Goal: Entertainment & Leisure: Consume media (video, audio)

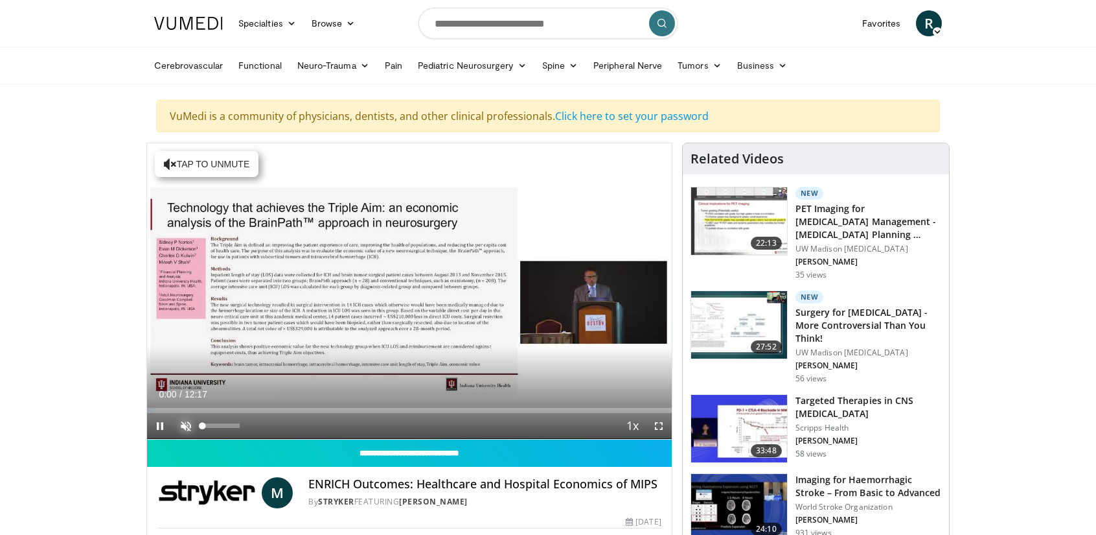
click at [185, 420] on span "Video Player" at bounding box center [186, 426] width 26 height 26
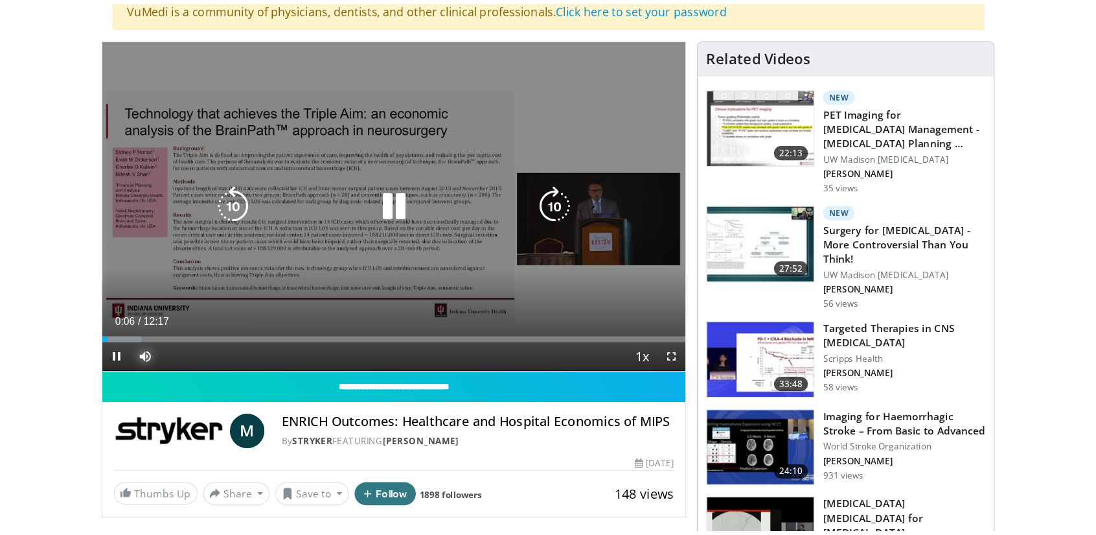
scroll to position [130, 0]
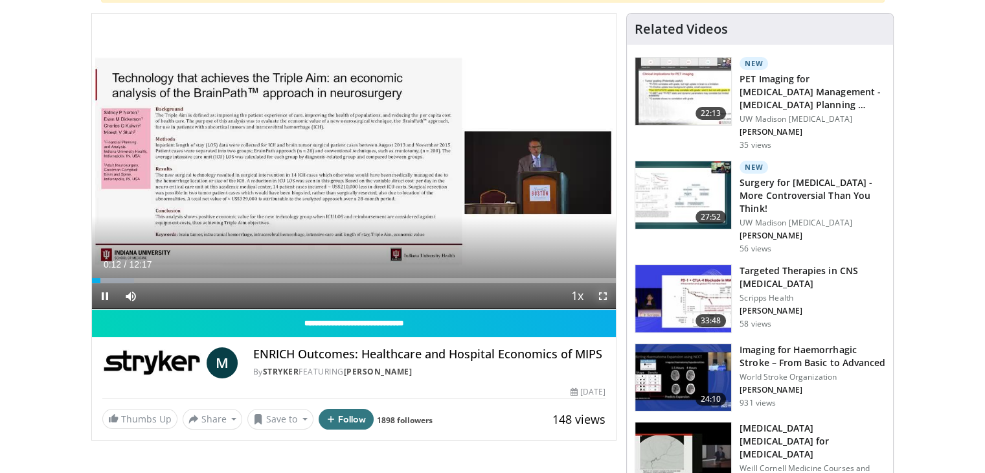
click at [600, 294] on span "Video Player" at bounding box center [603, 296] width 26 height 26
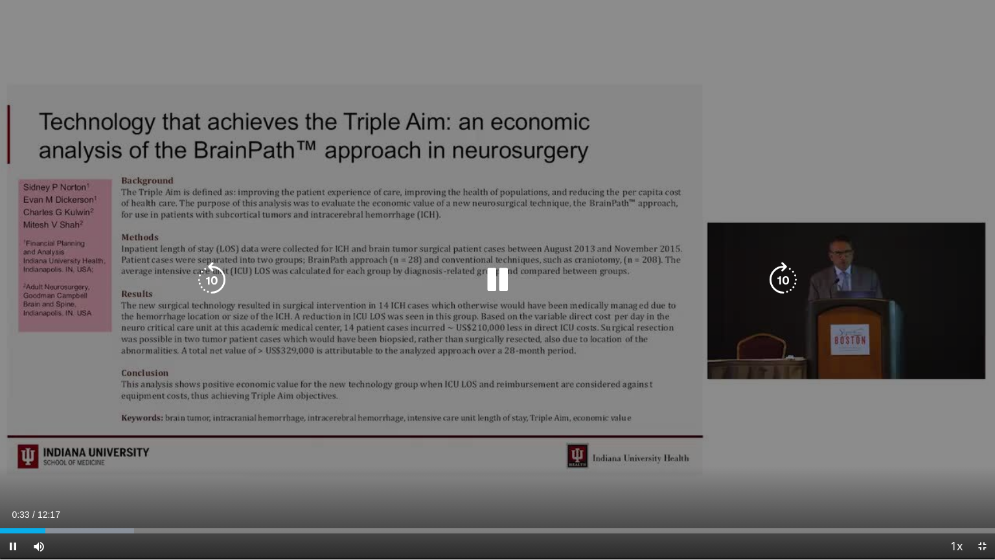
click at [785, 281] on icon "Video Player" at bounding box center [783, 280] width 36 height 36
click at [783, 281] on icon "Video Player" at bounding box center [783, 280] width 36 height 36
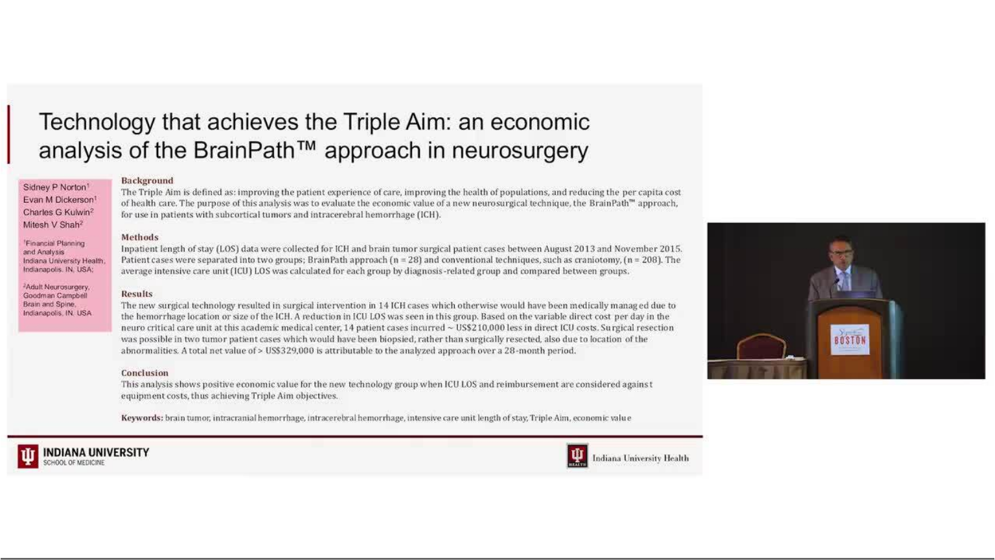
click at [783, 281] on div "30 seconds Tap to unmute" at bounding box center [497, 279] width 995 height 559
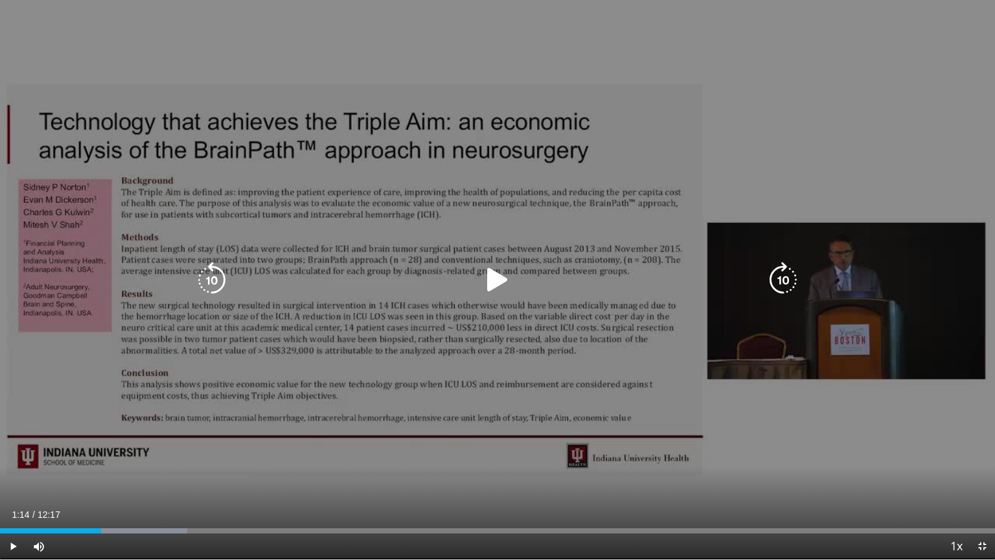
click at [759, 291] on div "Video Player" at bounding box center [497, 280] width 597 height 26
click at [508, 282] on icon "Video Player" at bounding box center [497, 280] width 36 height 36
click at [792, 282] on icon "Video Player" at bounding box center [783, 280] width 36 height 36
click at [788, 282] on icon "Video Player" at bounding box center [783, 280] width 36 height 36
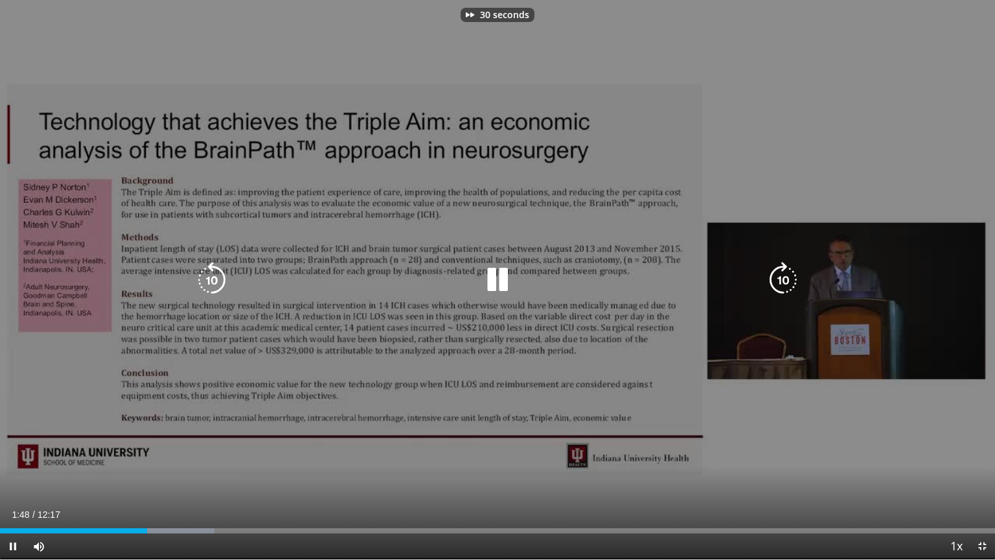
click at [788, 282] on icon "Video Player" at bounding box center [783, 280] width 36 height 36
click at [783, 284] on icon "Video Player" at bounding box center [783, 280] width 36 height 36
click at [731, 364] on div "10 seconds Tap to unmute" at bounding box center [497, 279] width 995 height 559
click at [496, 277] on icon "Video Player" at bounding box center [497, 280] width 36 height 36
click at [790, 279] on icon "Video Player" at bounding box center [783, 280] width 36 height 36
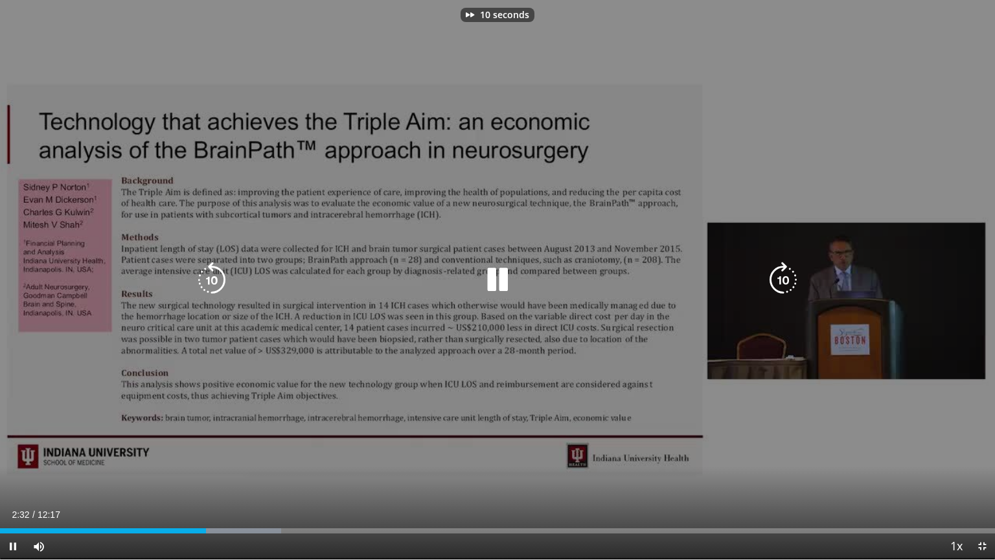
click at [790, 279] on icon "Video Player" at bounding box center [783, 280] width 36 height 36
click at [791, 271] on icon "Video Player" at bounding box center [783, 280] width 36 height 36
click at [653, 420] on div "10 seconds Tap to unmute" at bounding box center [497, 279] width 995 height 559
click at [491, 276] on icon "Video Player" at bounding box center [497, 280] width 36 height 36
click at [785, 278] on icon "Video Player" at bounding box center [783, 280] width 36 height 36
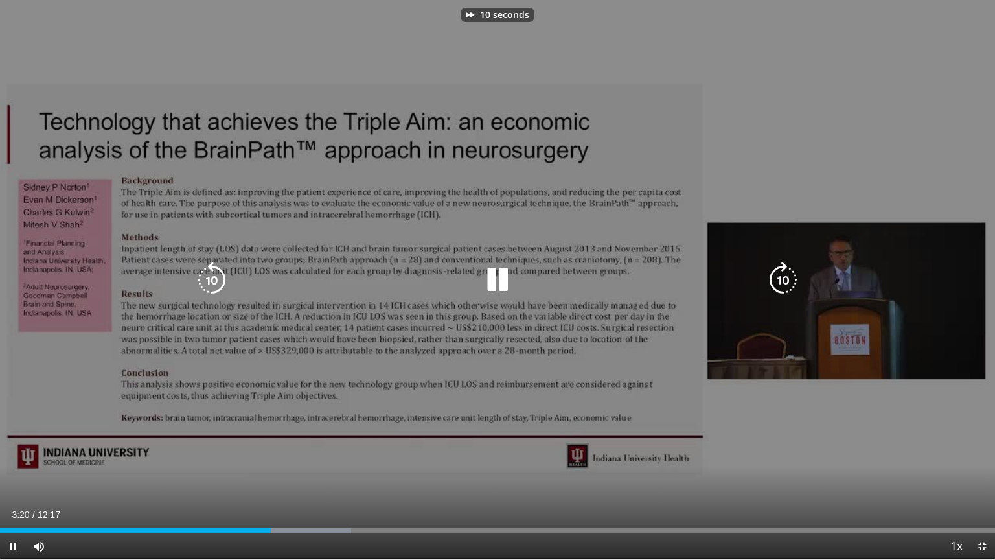
click at [785, 278] on icon "Video Player" at bounding box center [783, 280] width 36 height 36
click at [742, 365] on div "30 seconds Tap to unmute" at bounding box center [497, 279] width 995 height 559
click at [497, 277] on icon "Video Player" at bounding box center [497, 280] width 36 height 36
click at [776, 285] on icon "Video Player" at bounding box center [783, 280] width 36 height 36
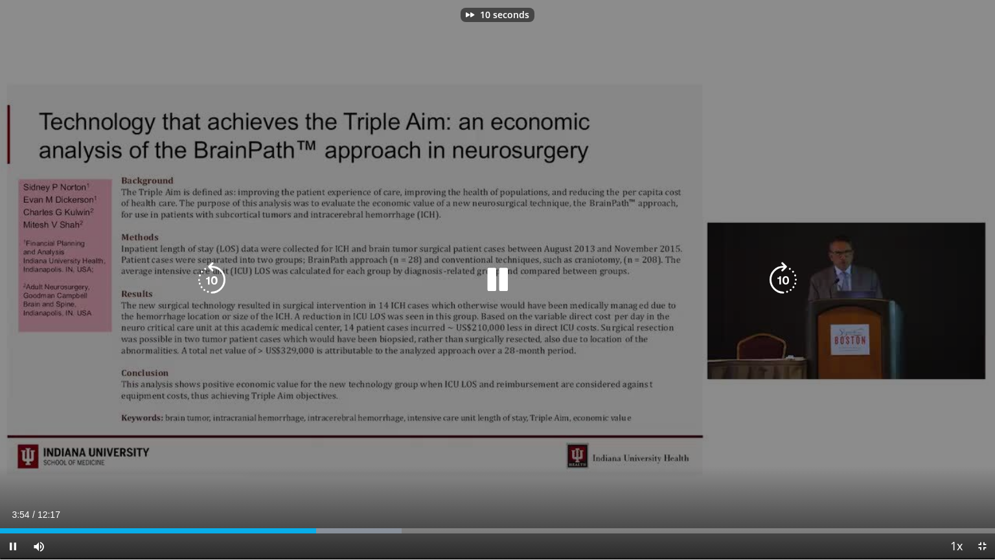
click at [776, 285] on icon "Video Player" at bounding box center [783, 280] width 36 height 36
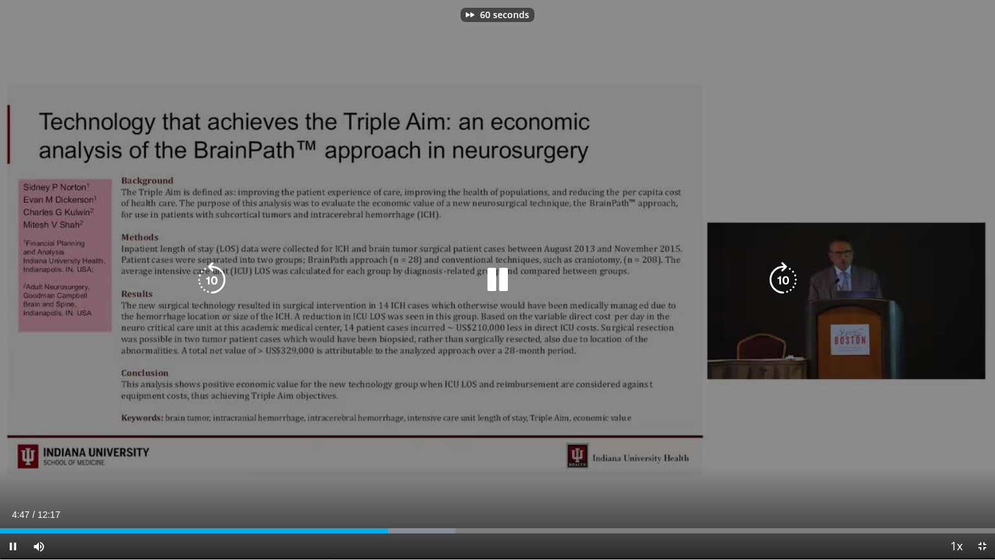
click at [776, 285] on icon "Video Player" at bounding box center [783, 280] width 36 height 36
click at [676, 368] on div "80 seconds Tap to unmute" at bounding box center [497, 279] width 995 height 559
click at [790, 277] on icon "Video Player" at bounding box center [783, 280] width 36 height 36
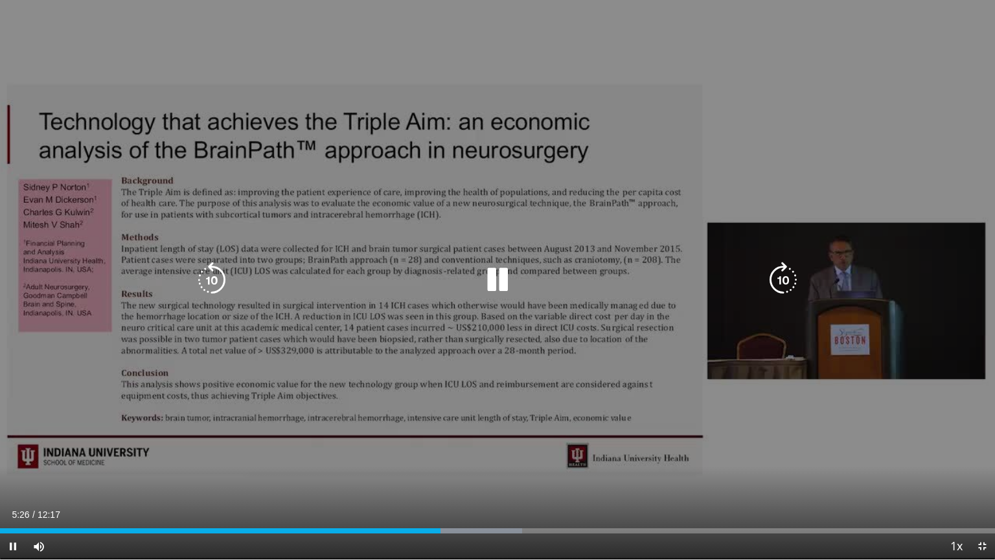
click at [365, 397] on div "10 seconds Tap to unmute" at bounding box center [497, 279] width 995 height 559
click at [393, 373] on div "10 seconds Tap to unmute" at bounding box center [497, 279] width 995 height 559
click at [687, 446] on div "10 seconds Tap to unmute" at bounding box center [497, 279] width 995 height 559
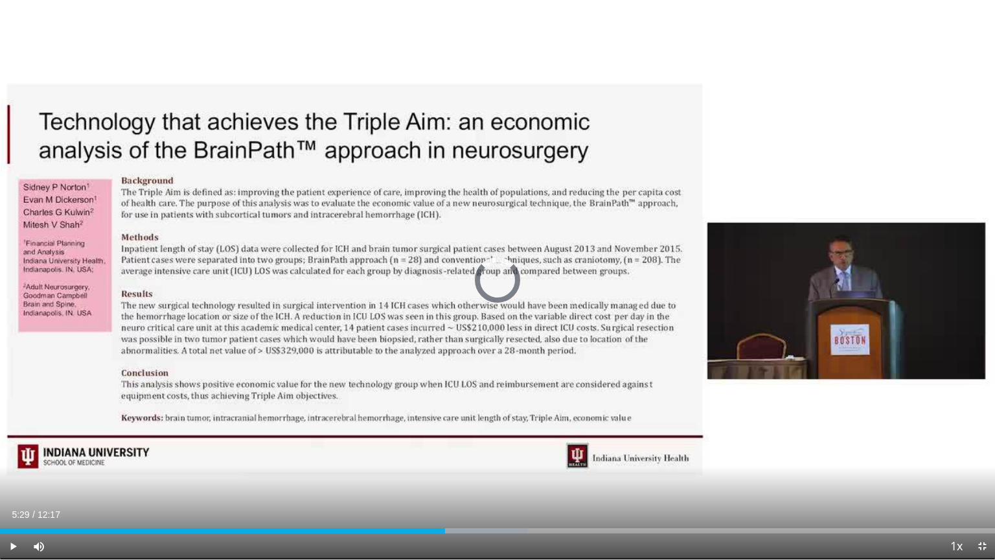
click at [698, 532] on div "Loaded : 52.97% 05:29 08:37" at bounding box center [497, 530] width 995 height 5
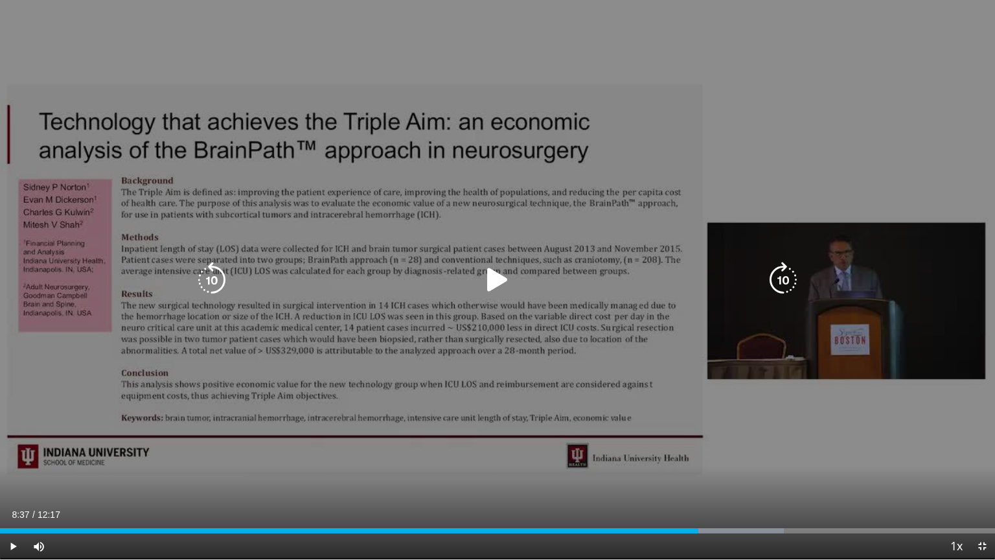
click at [500, 279] on icon "Video Player" at bounding box center [497, 280] width 36 height 36
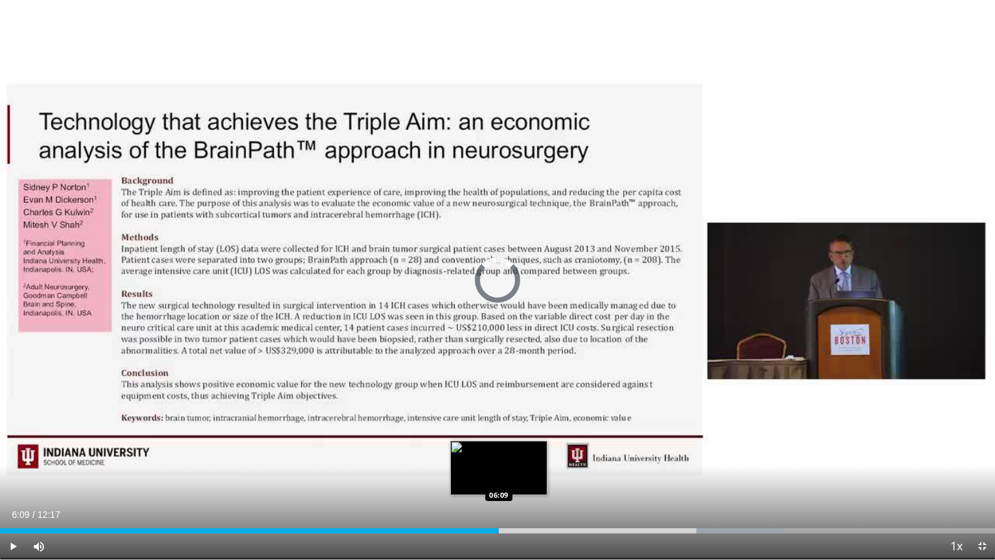
click at [499, 531] on div "Loaded : 78.77% 06:09 06:09" at bounding box center [497, 530] width 995 height 5
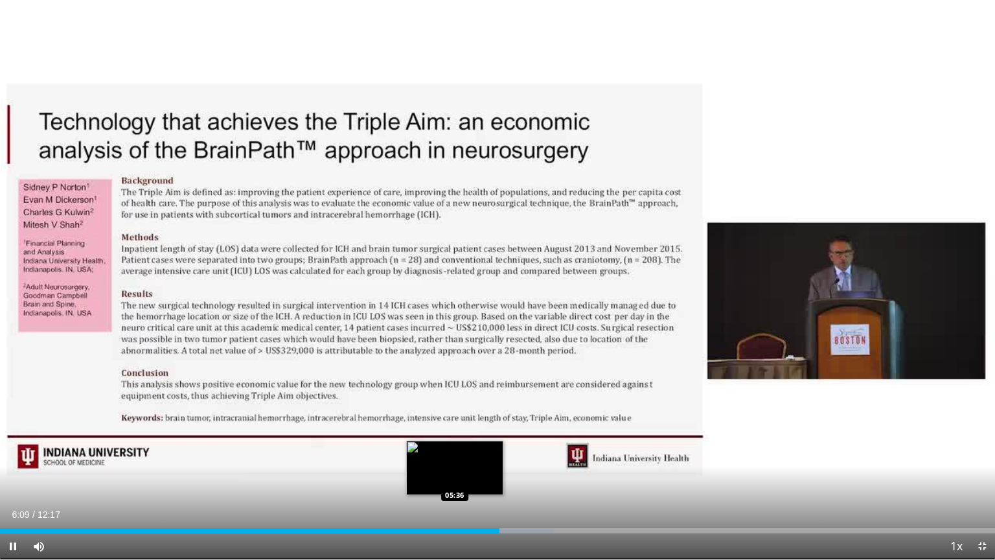
click at [455, 533] on div "Loaded : 55.68% 06:09 05:36" at bounding box center [497, 530] width 995 height 5
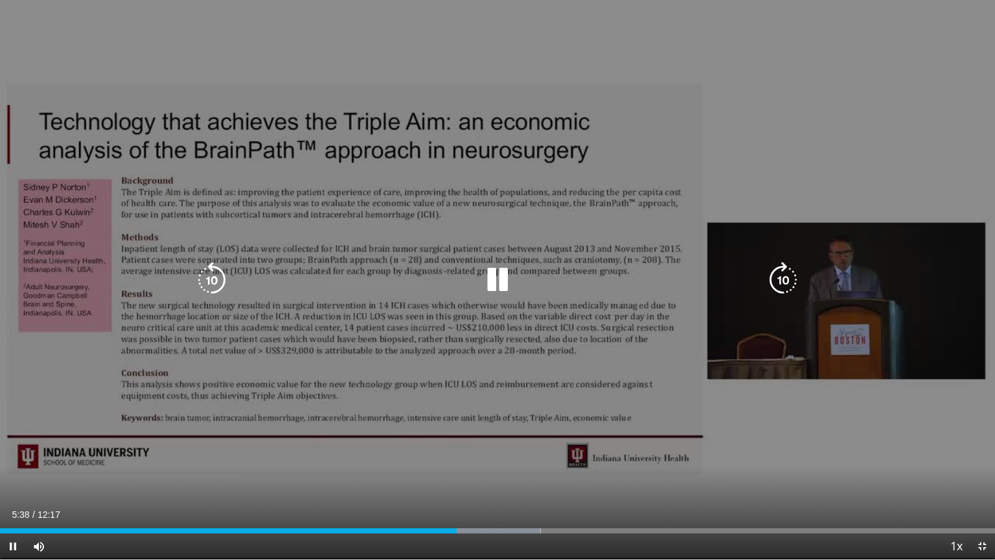
click at [790, 278] on icon "Video Player" at bounding box center [783, 280] width 36 height 36
click at [781, 279] on icon "Video Player" at bounding box center [783, 280] width 36 height 36
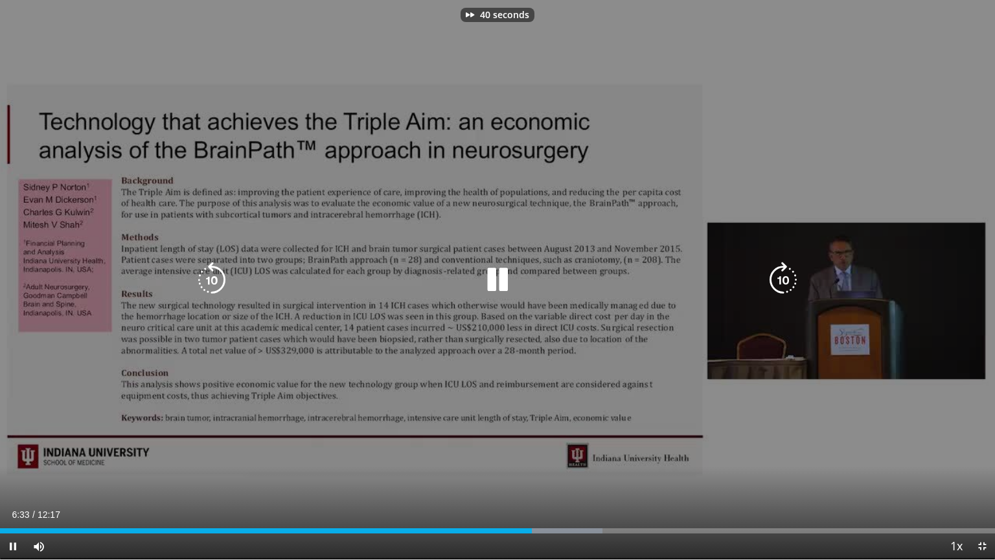
click at [781, 279] on icon "Video Player" at bounding box center [783, 280] width 36 height 36
click at [695, 122] on div "50 seconds Tap to unmute" at bounding box center [497, 279] width 995 height 559
click at [782, 281] on icon "Video Player" at bounding box center [783, 280] width 36 height 36
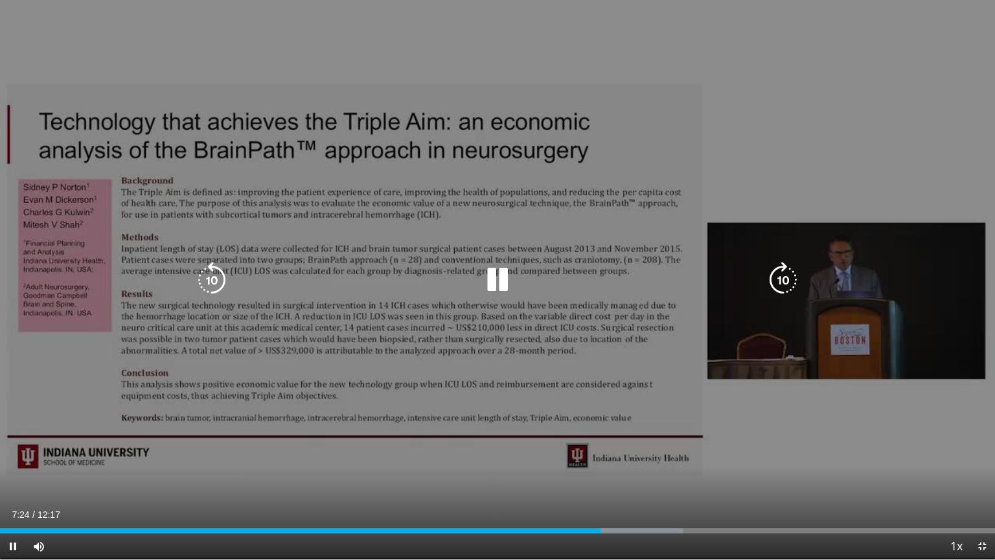
click at [777, 279] on icon "Video Player" at bounding box center [783, 280] width 36 height 36
click at [776, 286] on icon "Video Player" at bounding box center [783, 280] width 36 height 36
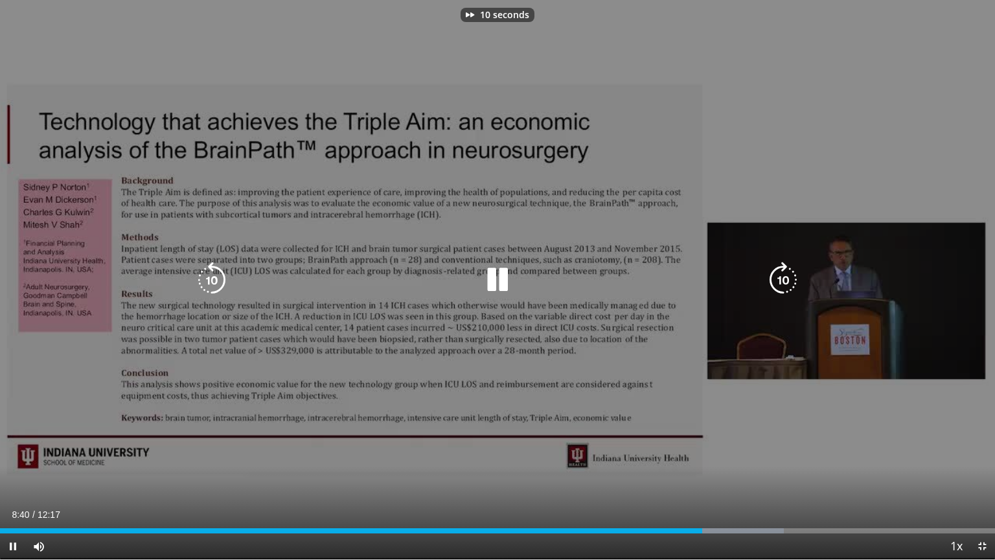
click at [776, 286] on icon "Video Player" at bounding box center [783, 280] width 36 height 36
click at [783, 281] on icon "Video Player" at bounding box center [783, 280] width 36 height 36
click at [785, 285] on icon "Video Player" at bounding box center [783, 280] width 36 height 36
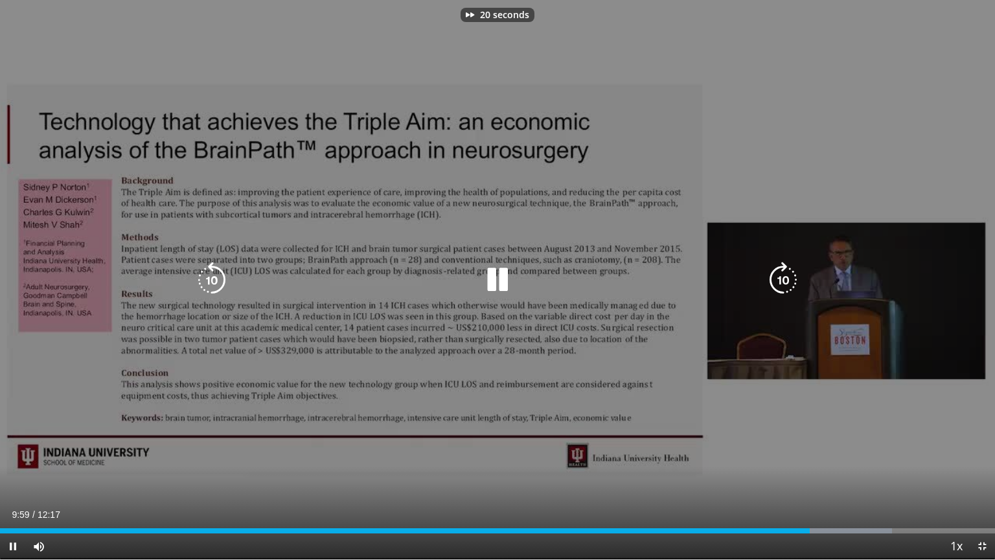
click at [785, 285] on icon "Video Player" at bounding box center [783, 280] width 36 height 36
click at [667, 504] on div "30 seconds Tap to unmute" at bounding box center [497, 279] width 995 height 559
click at [503, 287] on icon "Video Player" at bounding box center [497, 280] width 36 height 36
click at [788, 288] on div "30 seconds Tap to unmute" at bounding box center [497, 279] width 995 height 559
click at [503, 277] on icon "Video Player" at bounding box center [497, 280] width 36 height 36
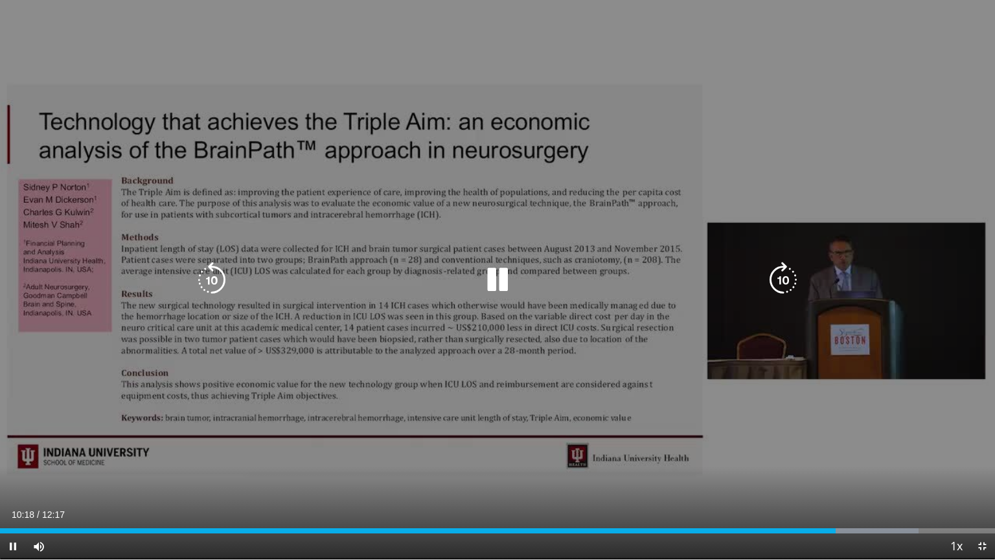
click at [785, 272] on icon "Video Player" at bounding box center [783, 280] width 36 height 36
click at [783, 273] on icon "Video Player" at bounding box center [783, 280] width 36 height 36
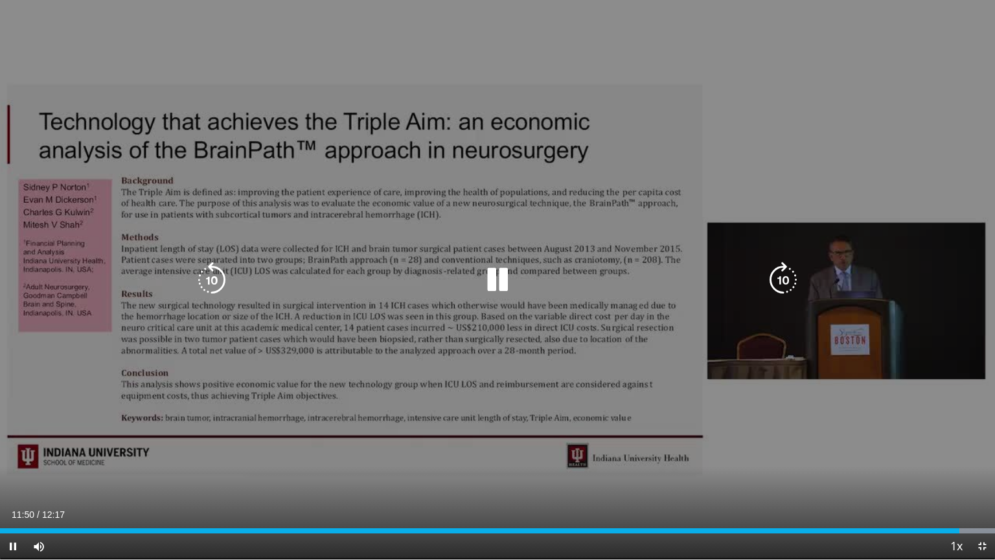
click at [781, 275] on icon "Video Player" at bounding box center [783, 280] width 36 height 36
click at [890, 100] on div "10 seconds Tap to unmute" at bounding box center [497, 279] width 995 height 559
